Goal: Download file/media

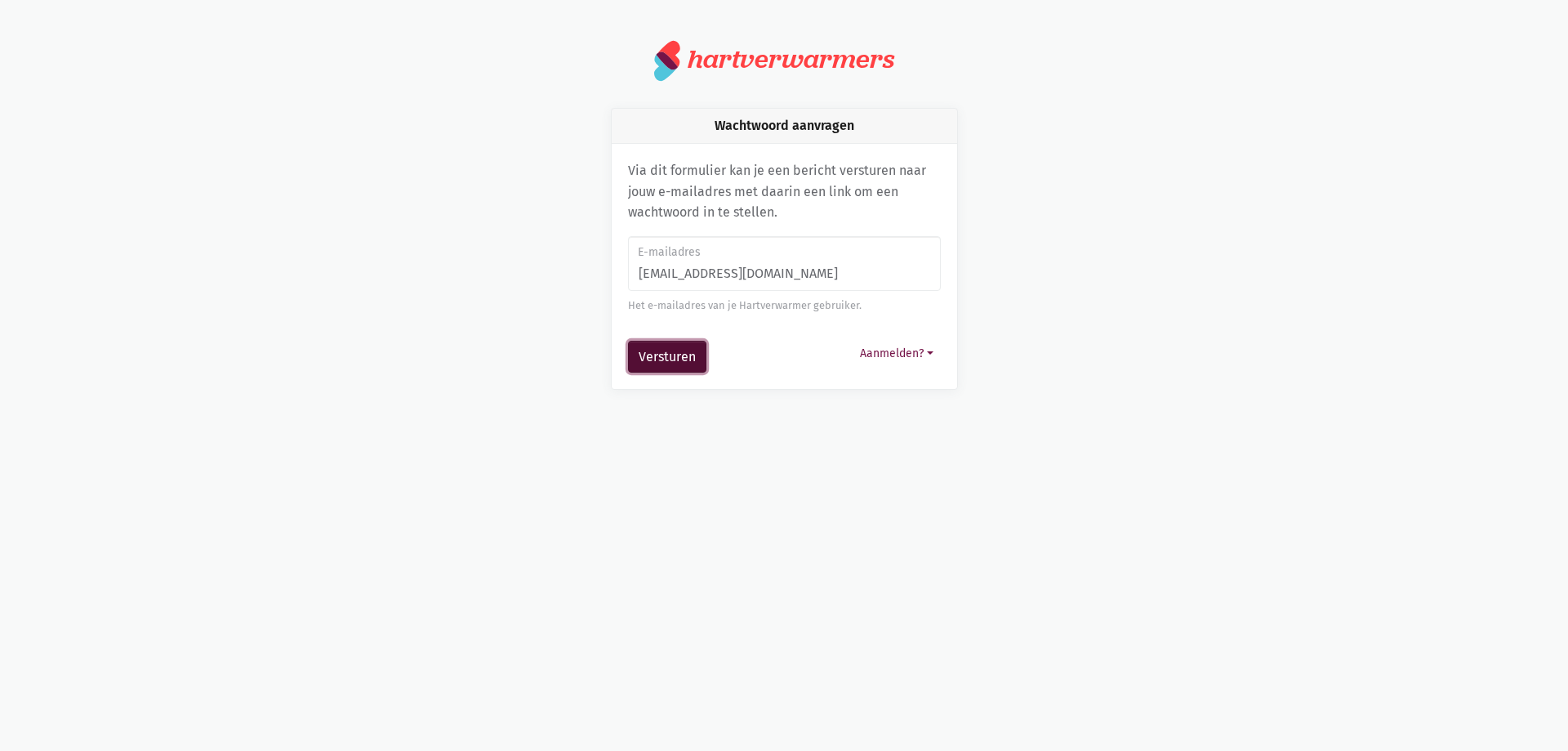
click at [660, 348] on button "Versturen" at bounding box center [666, 356] width 78 height 32
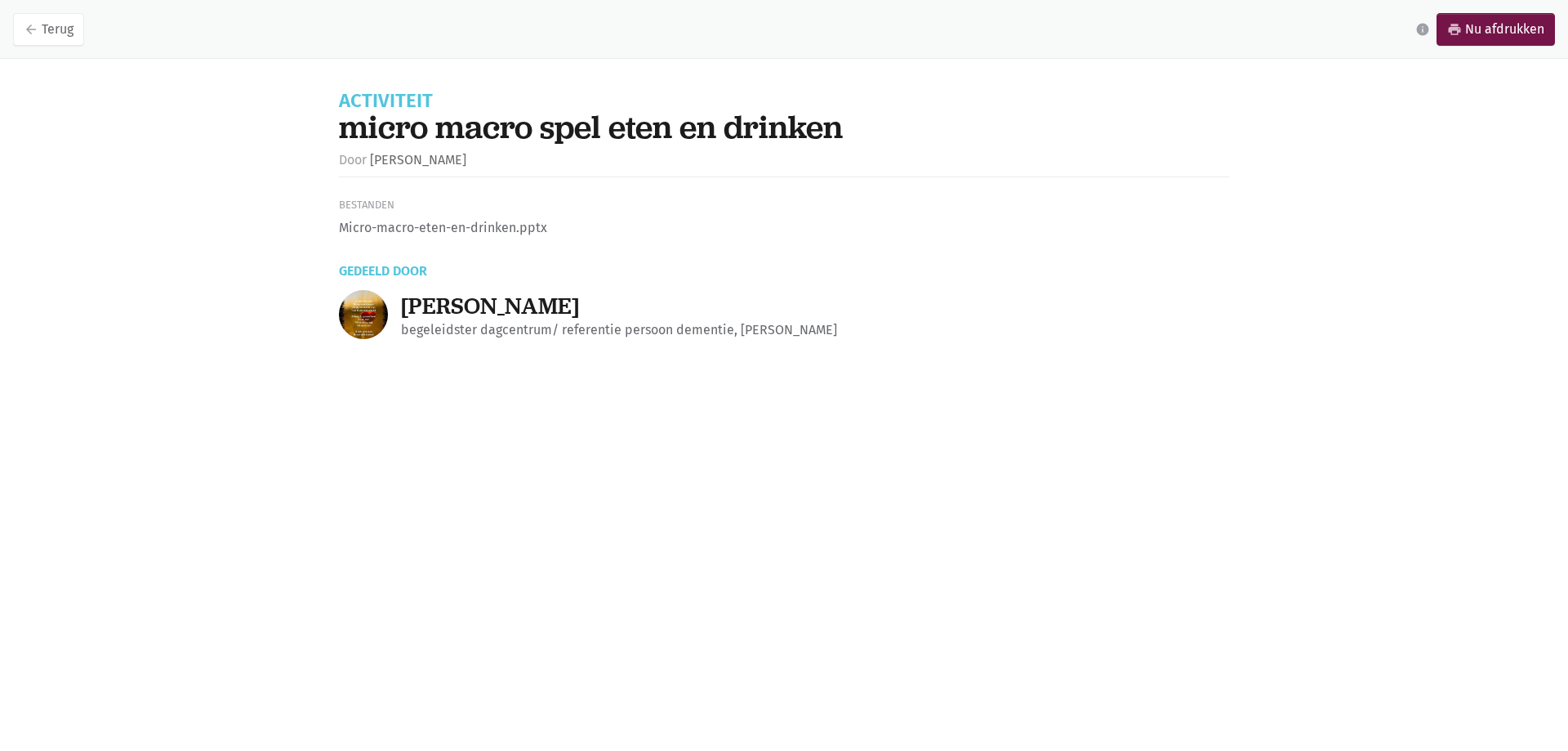
click at [439, 229] on li "Micro-macro-eten-en-drinken.pptx" at bounding box center [784, 228] width 890 height 21
click at [1550, 30] on link "print Nu afdrukken" at bounding box center [1495, 29] width 118 height 32
click at [38, 30] on icon "arrow_back" at bounding box center [31, 29] width 15 height 15
